Goal: Task Accomplishment & Management: Manage account settings

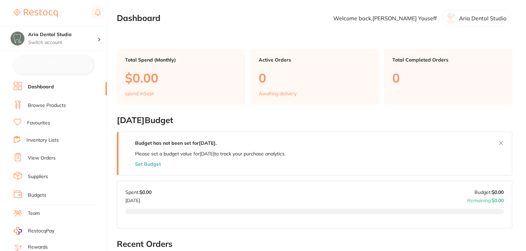
checkbox input "false"
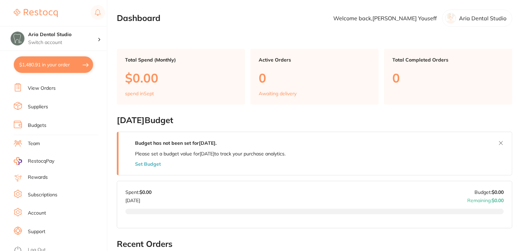
click at [44, 192] on link "Subscriptions" at bounding box center [43, 194] width 30 height 7
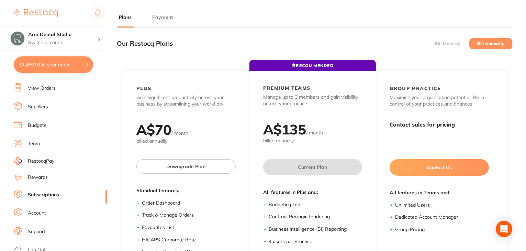
click at [165, 19] on button "Payment" at bounding box center [162, 17] width 25 height 7
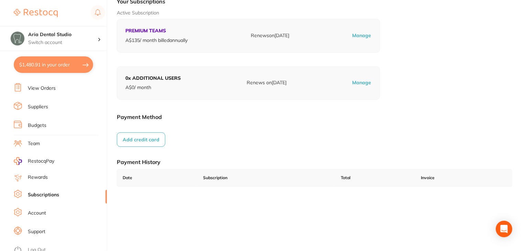
scroll to position [95, 0]
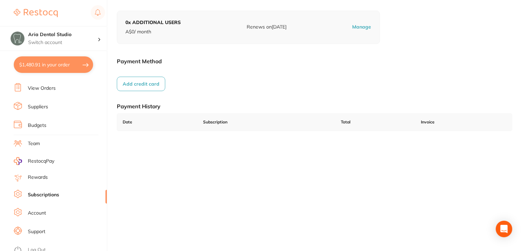
click at [36, 246] on link "Log Out" at bounding box center [37, 249] width 18 height 7
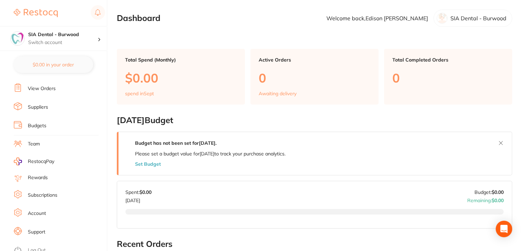
scroll to position [69, 0]
click at [37, 191] on link "Subscriptions" at bounding box center [43, 194] width 30 height 7
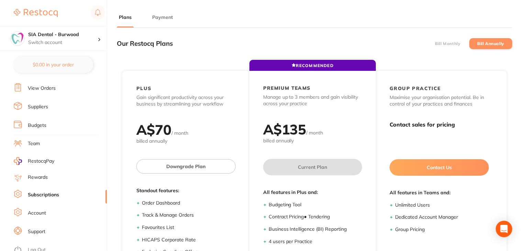
drag, startPoint x: 165, startPoint y: 16, endPoint x: 78, endPoint y: 123, distance: 137.4
click at [164, 18] on button "Payment" at bounding box center [162, 17] width 25 height 7
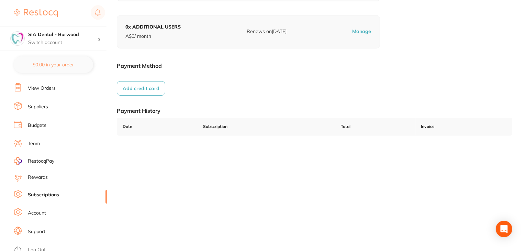
scroll to position [95, 0]
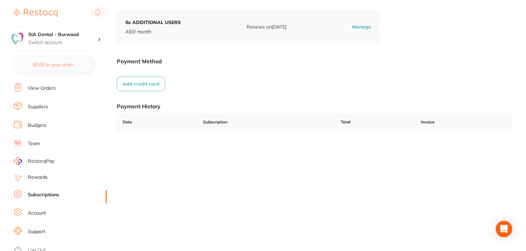
click at [39, 246] on link "Log Out" at bounding box center [37, 249] width 18 height 7
